Goal: Task Accomplishment & Management: Manage account settings

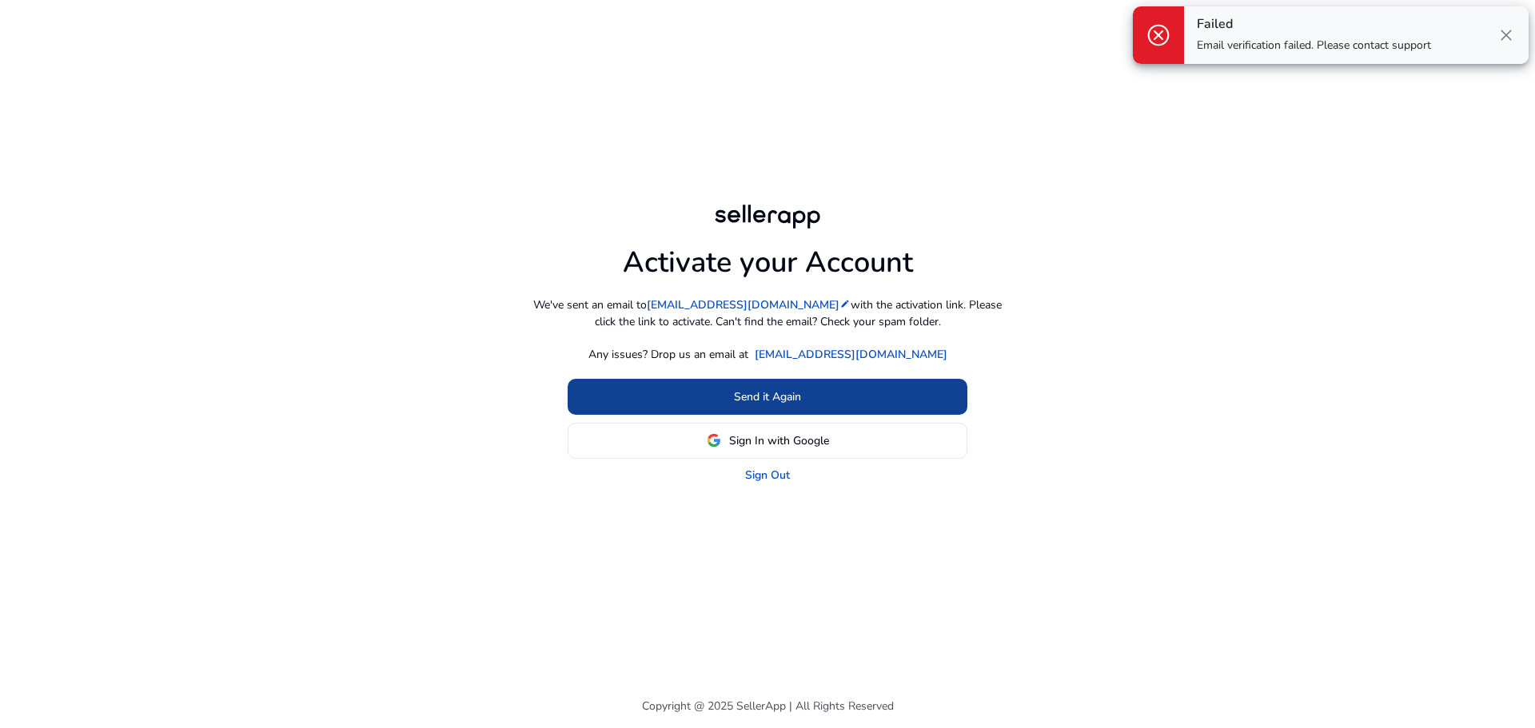
click at [811, 392] on span at bounding box center [768, 396] width 400 height 38
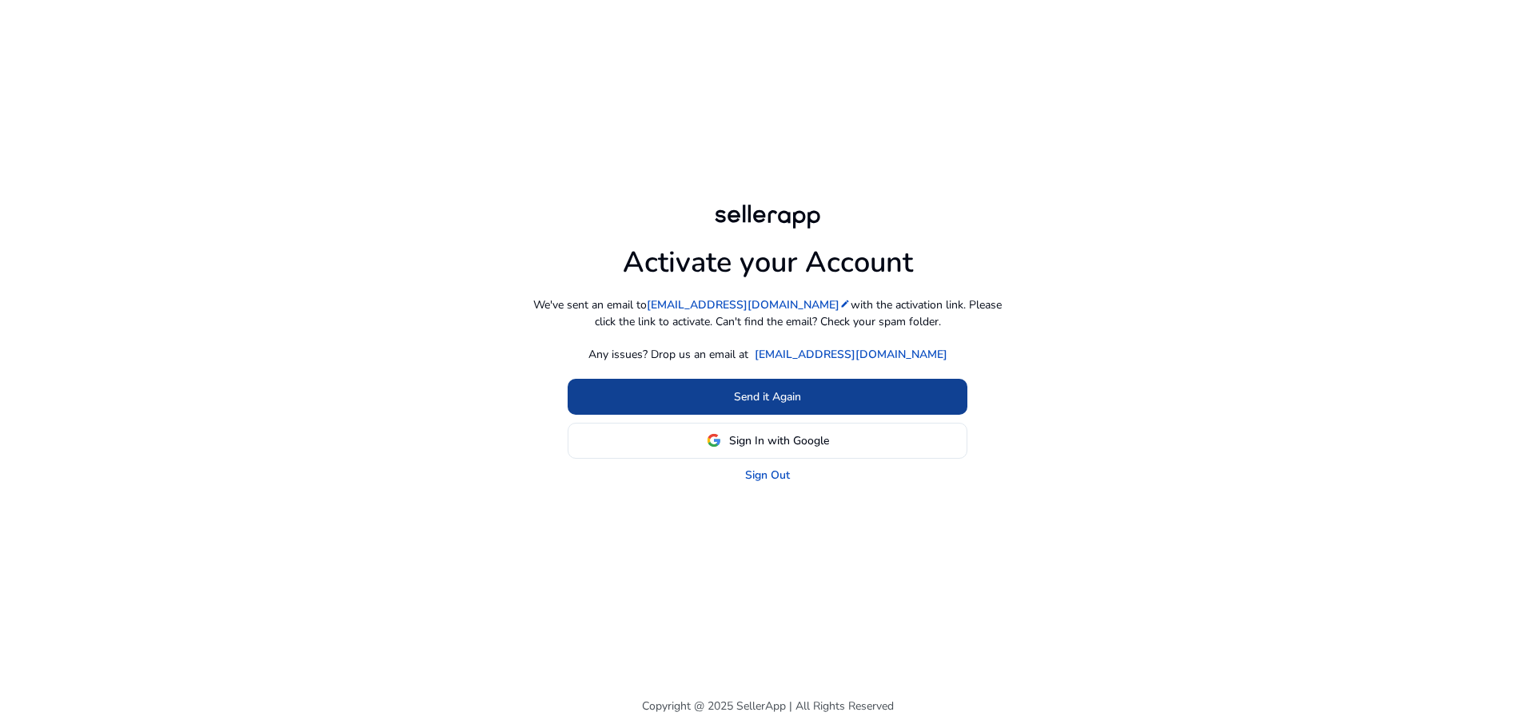
click at [801, 407] on span at bounding box center [768, 396] width 400 height 38
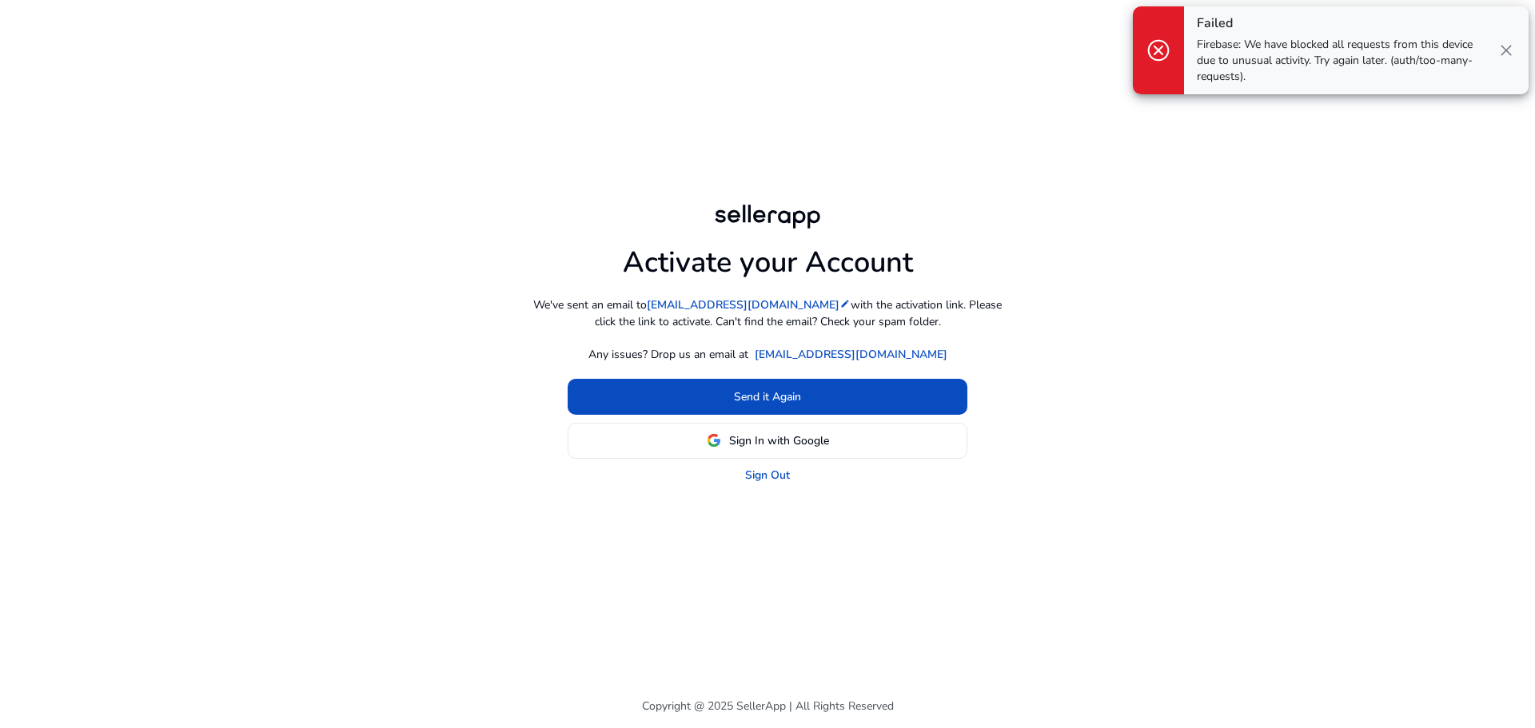
click at [860, 363] on div "Activate your Account We've sent an email to [EMAIL_ADDRESS][DOMAIN_NAME] edit …" at bounding box center [768, 358] width 480 height 250
click at [860, 355] on link "[EMAIL_ADDRESS][DOMAIN_NAME]" at bounding box center [851, 354] width 193 height 17
click at [1134, 243] on div "Activate your Account We've sent an email to [EMAIL_ADDRESS][DOMAIN_NAME] edit …" at bounding box center [768, 342] width 894 height 282
